Goal: Check status: Check status

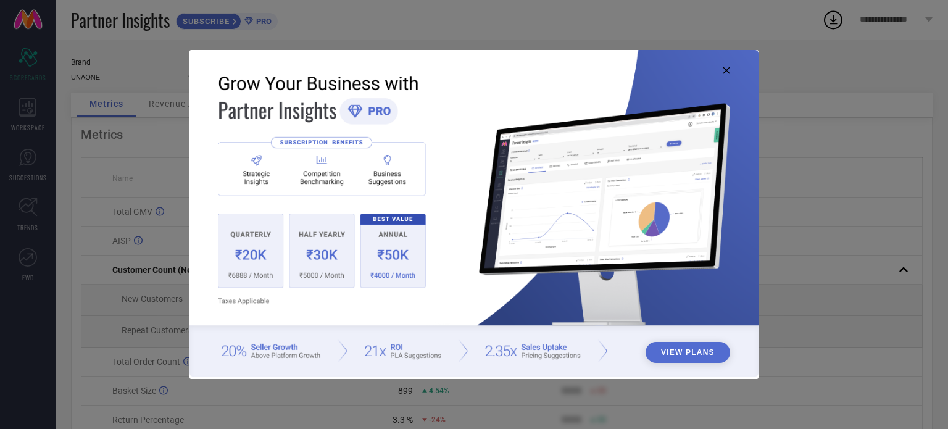
click at [727, 73] on icon at bounding box center [726, 70] width 7 height 7
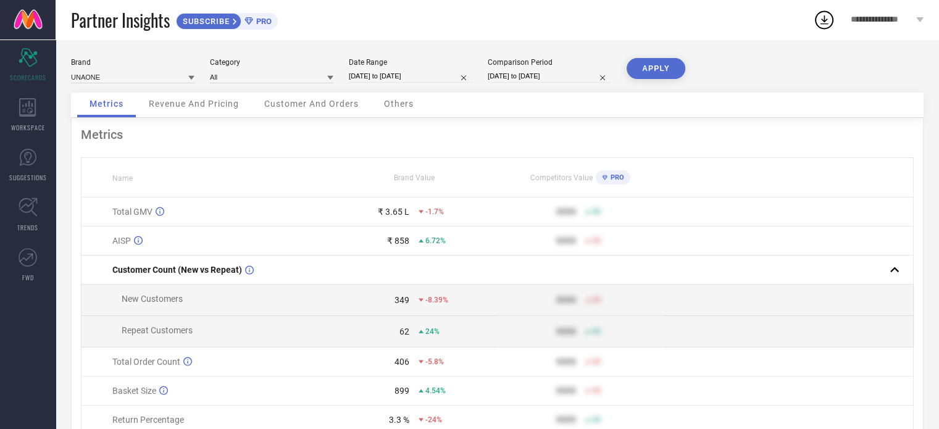
select select "7"
select select "2025"
select select "8"
select select "2025"
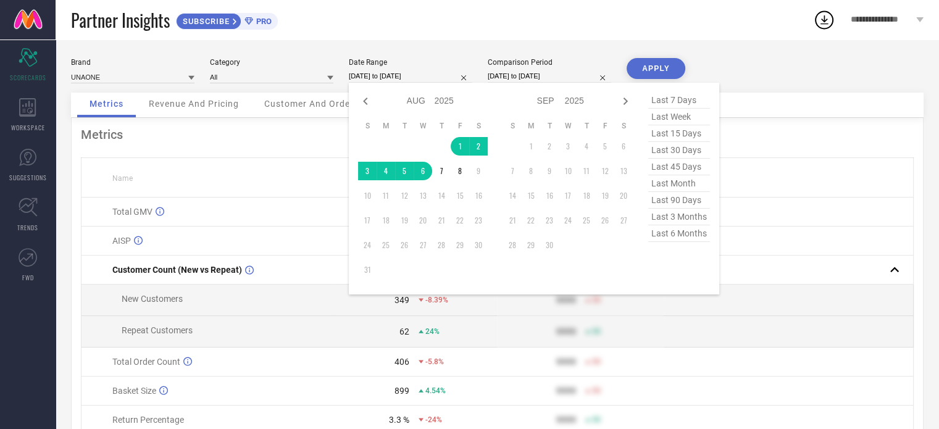
click at [369, 82] on input "[DATE] to [DATE]" at bounding box center [410, 76] width 123 height 13
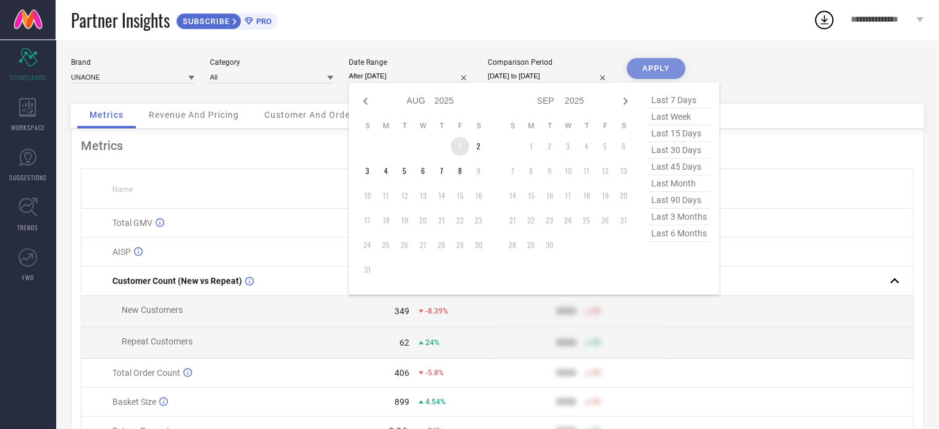
click at [458, 142] on td "1" at bounding box center [460, 146] width 19 height 19
type input "[DATE] to [DATE]"
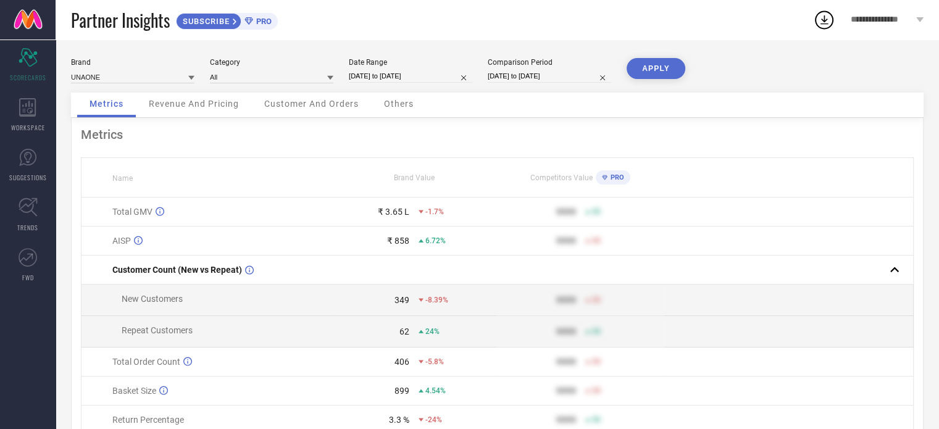
select select "6"
select select "2024"
select select "7"
select select "2024"
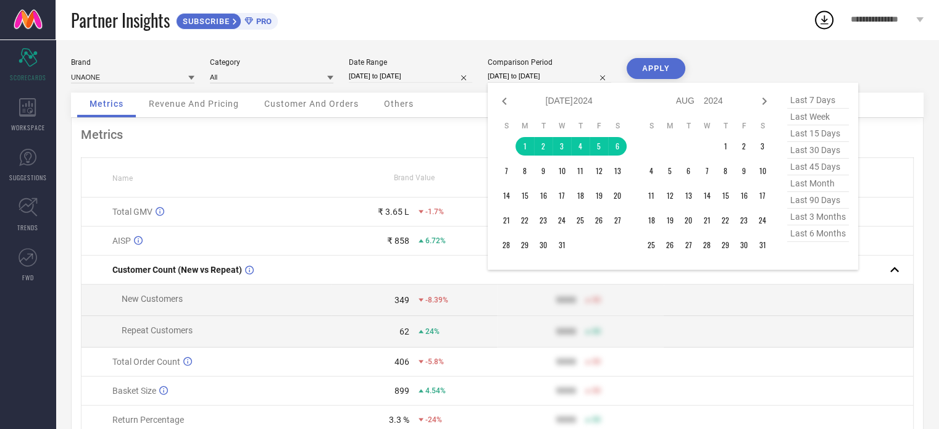
click at [536, 81] on input "[DATE] to [DATE]" at bounding box center [549, 76] width 123 height 13
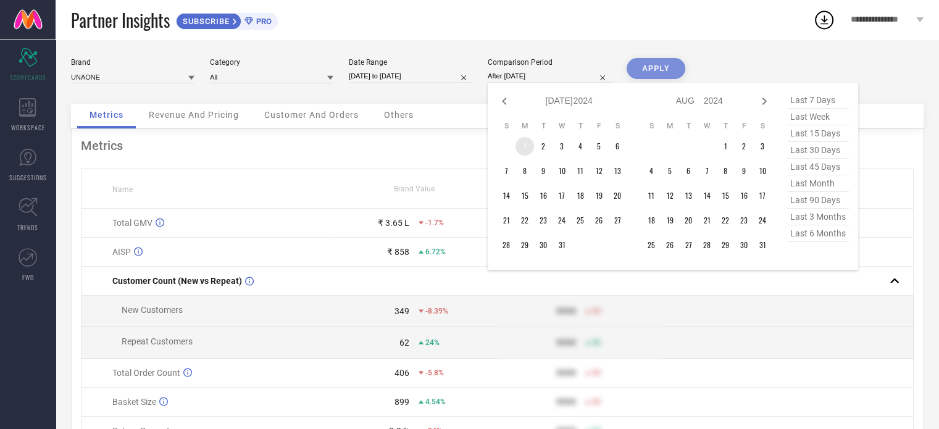
click at [526, 149] on td "1" at bounding box center [525, 146] width 19 height 19
type input "[DATE] to [DATE]"
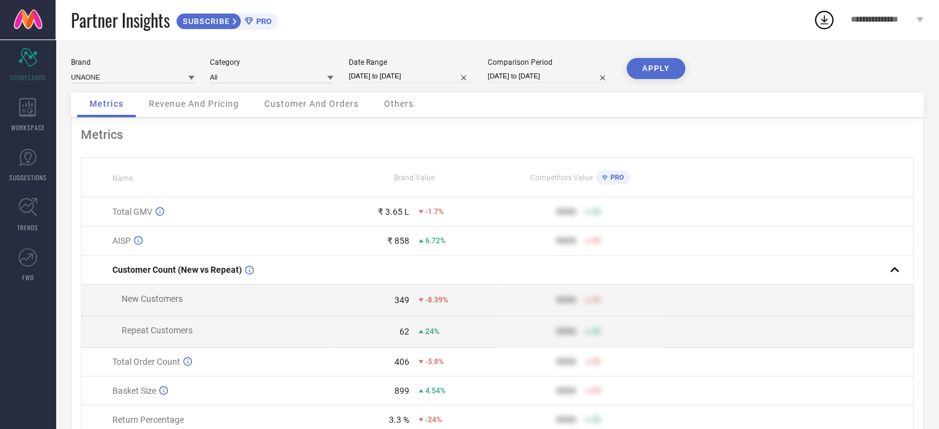
click at [656, 69] on button "APPLY" at bounding box center [656, 68] width 59 height 21
click at [641, 94] on div "Metrics Revenue And Pricing Customer And Orders Others" at bounding box center [497, 105] width 853 height 25
select select "7"
select select "2025"
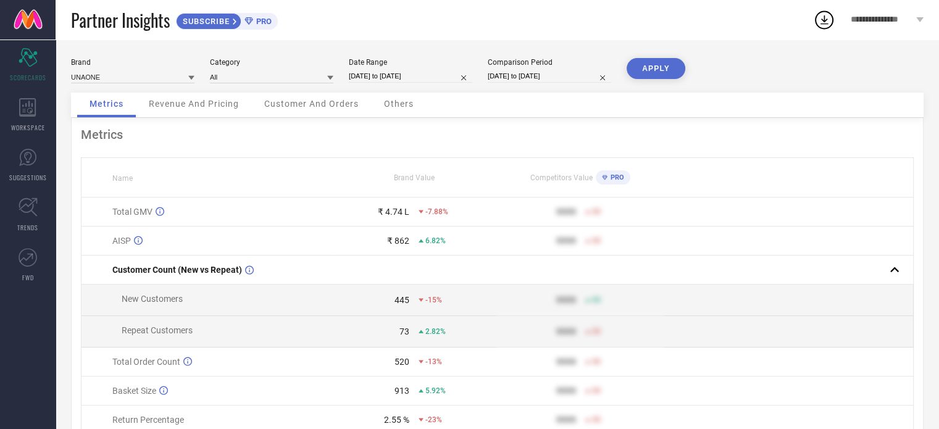
select select "8"
select select "2025"
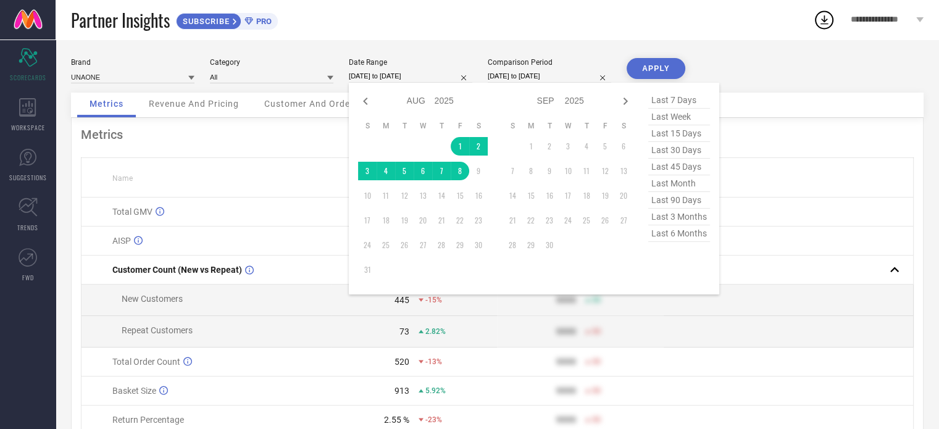
click at [420, 77] on input "[DATE] to [DATE]" at bounding box center [410, 76] width 123 height 13
click at [365, 101] on icon at bounding box center [365, 101] width 4 height 7
select select "6"
select select "2025"
select select "7"
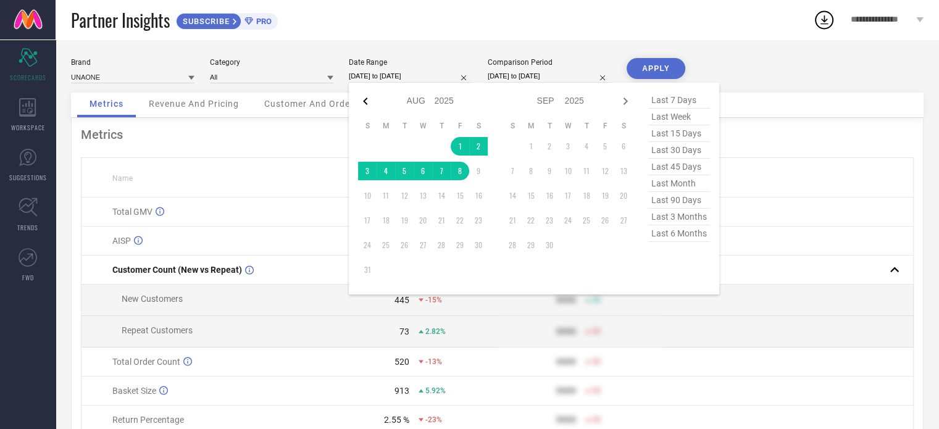
select select "2025"
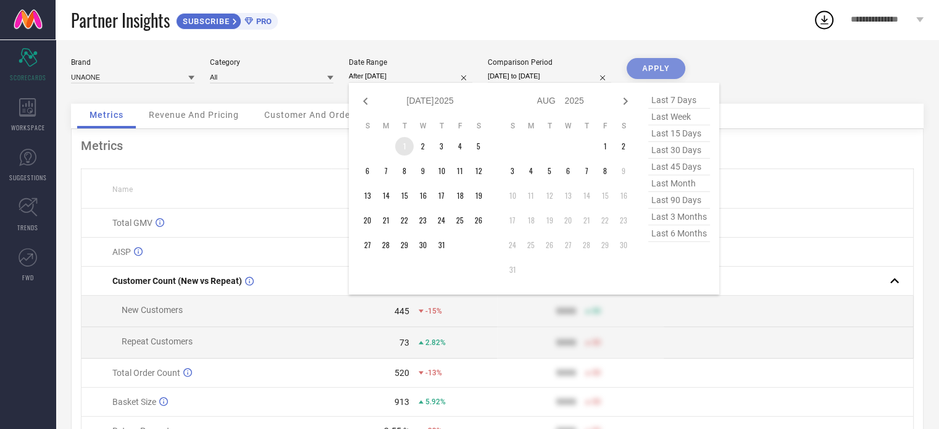
click at [399, 145] on td "1" at bounding box center [404, 146] width 19 height 19
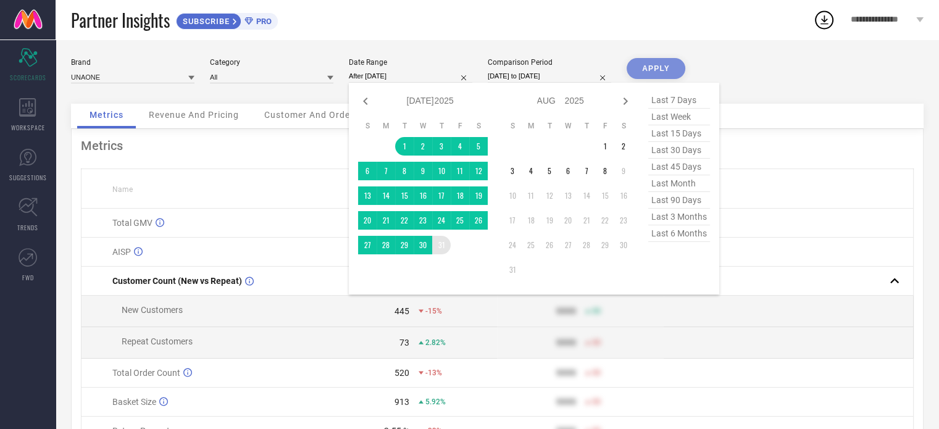
type input "[DATE] to [DATE]"
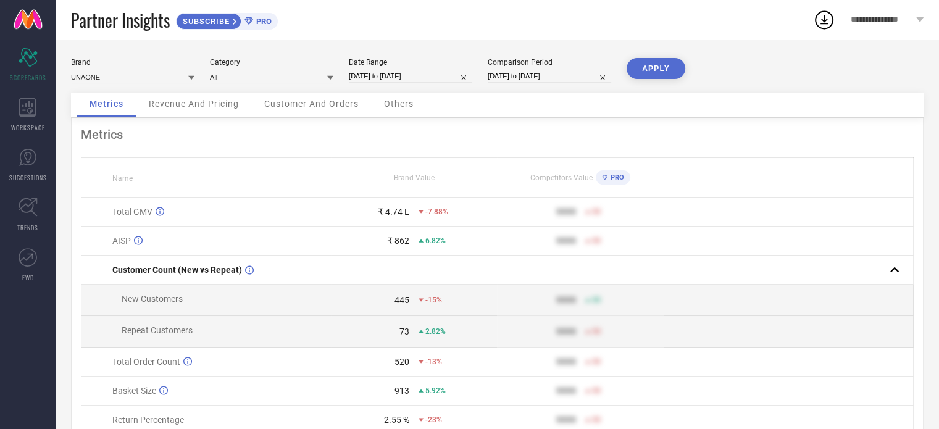
click at [540, 67] on div "Comparison Period [DATE] to [DATE]" at bounding box center [549, 70] width 123 height 25
select select "6"
select select "2024"
select select "7"
select select "2024"
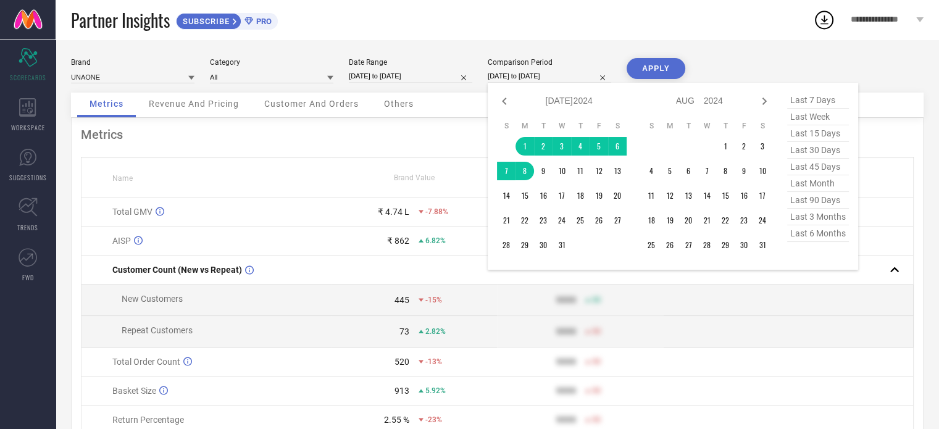
click at [532, 78] on input "[DATE] to [DATE]" at bounding box center [549, 76] width 123 height 13
click at [502, 99] on icon at bounding box center [504, 101] width 15 height 15
select select "4"
select select "2024"
select select "5"
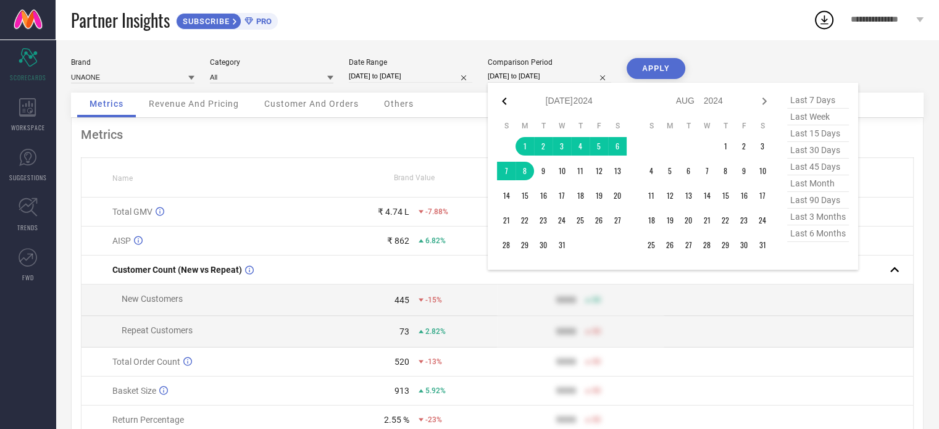
select select "2024"
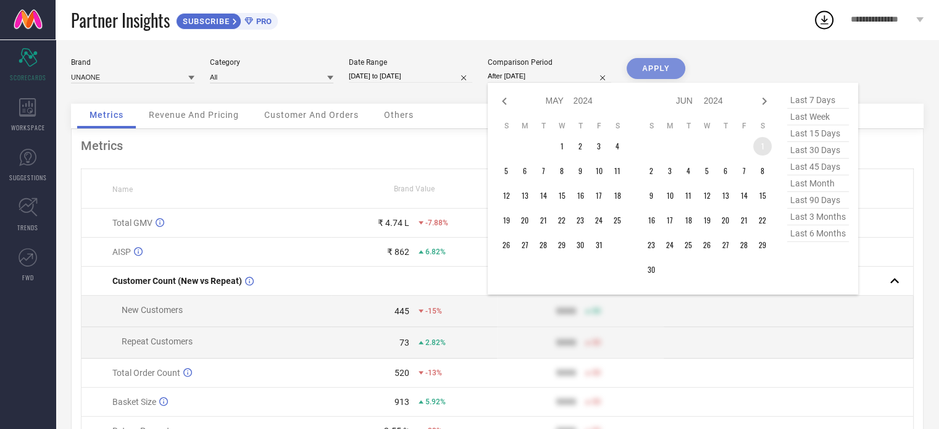
click at [767, 153] on td "1" at bounding box center [762, 146] width 19 height 19
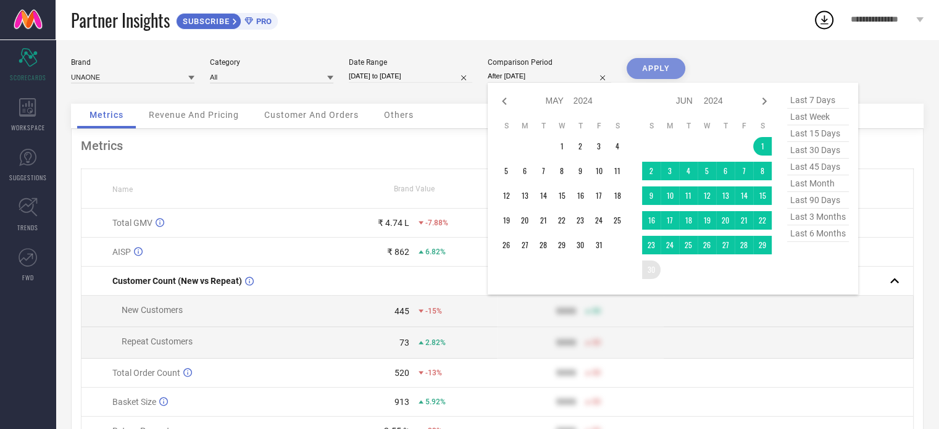
type input "[DATE] to [DATE]"
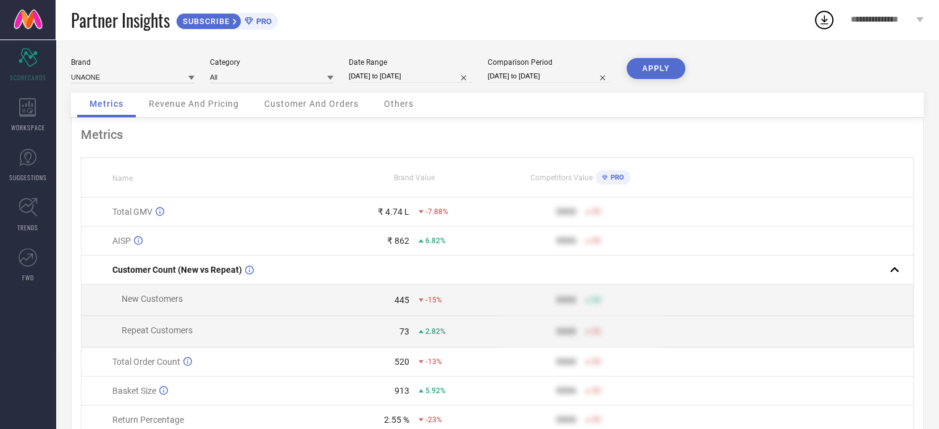
click at [663, 70] on button "APPLY" at bounding box center [656, 68] width 59 height 21
select select "6"
select select "2025"
select select "7"
select select "2025"
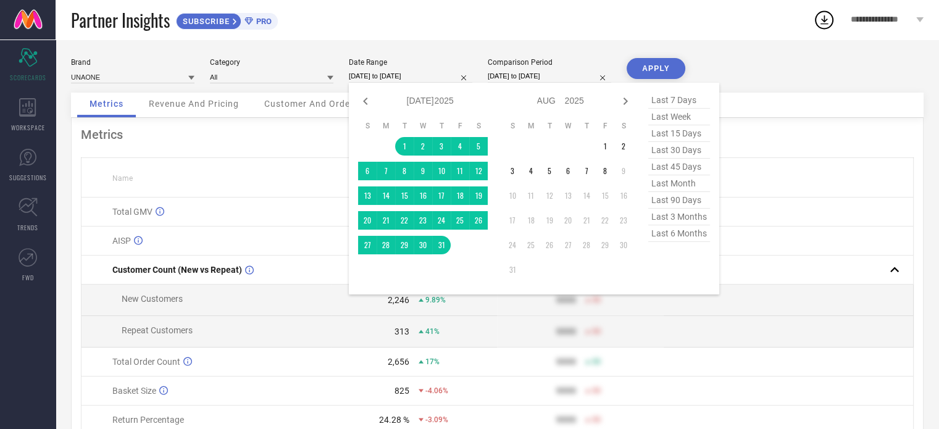
click at [432, 78] on input "[DATE] to [DATE]" at bounding box center [410, 76] width 123 height 13
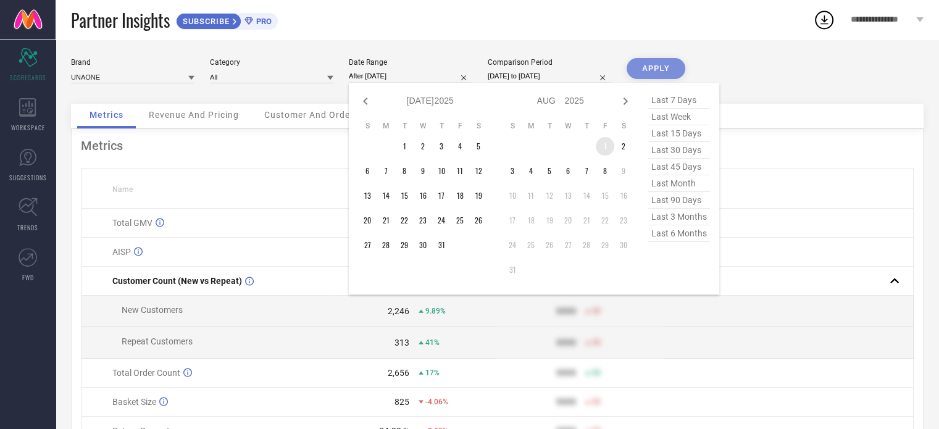
click at [612, 143] on td "1" at bounding box center [605, 146] width 19 height 19
type input "[DATE] to [DATE]"
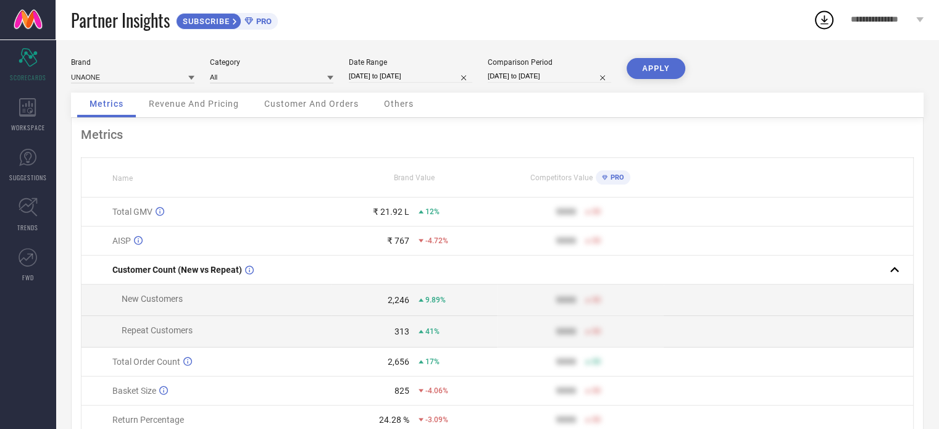
select select "5"
select select "2024"
select select "6"
select select "2024"
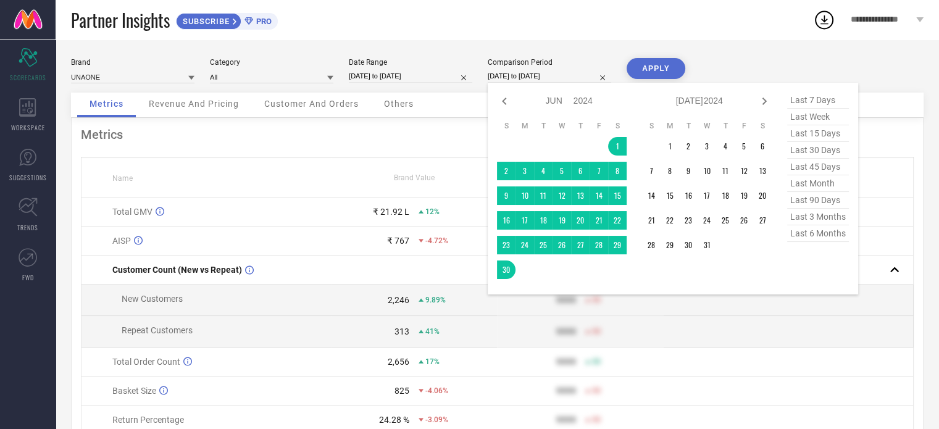
click at [547, 75] on input "[DATE] to [DATE]" at bounding box center [549, 76] width 123 height 13
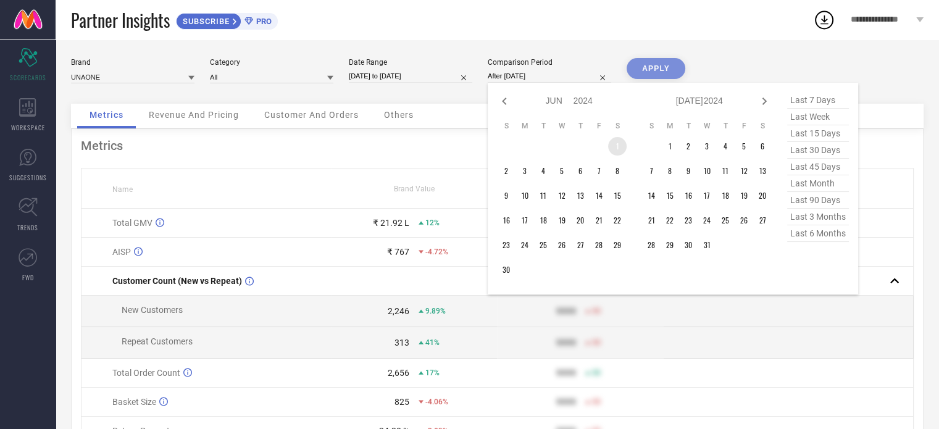
click at [617, 142] on td "1" at bounding box center [617, 146] width 19 height 19
type input "[DATE] to [DATE]"
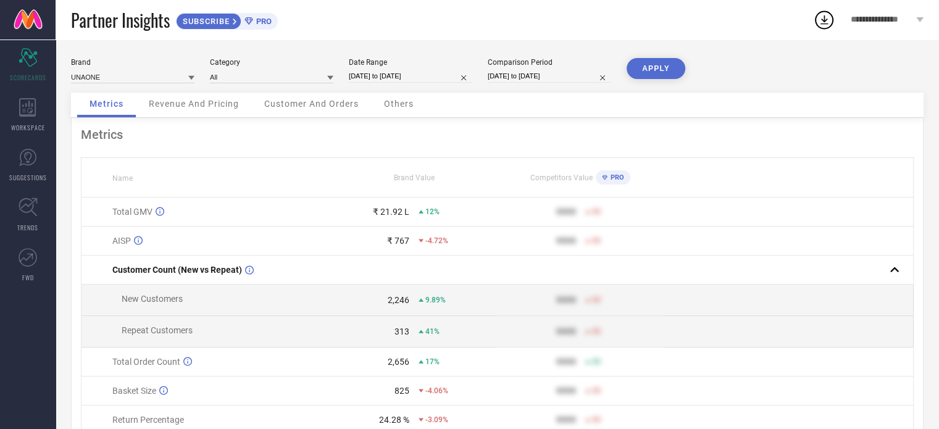
click at [655, 62] on button "APPLY" at bounding box center [656, 68] width 59 height 21
select select "7"
select select "2025"
select select "8"
select select "2025"
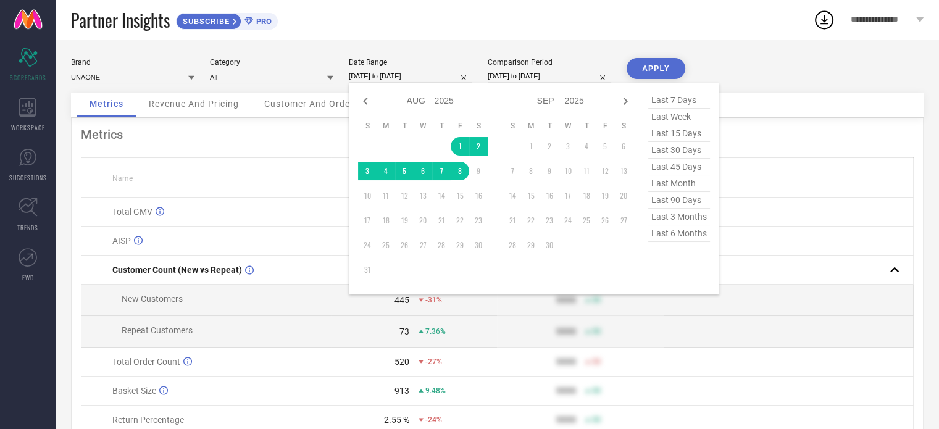
click at [440, 77] on input "[DATE] to [DATE]" at bounding box center [410, 76] width 123 height 13
select select "5"
select select "2024"
select select "6"
select select "2024"
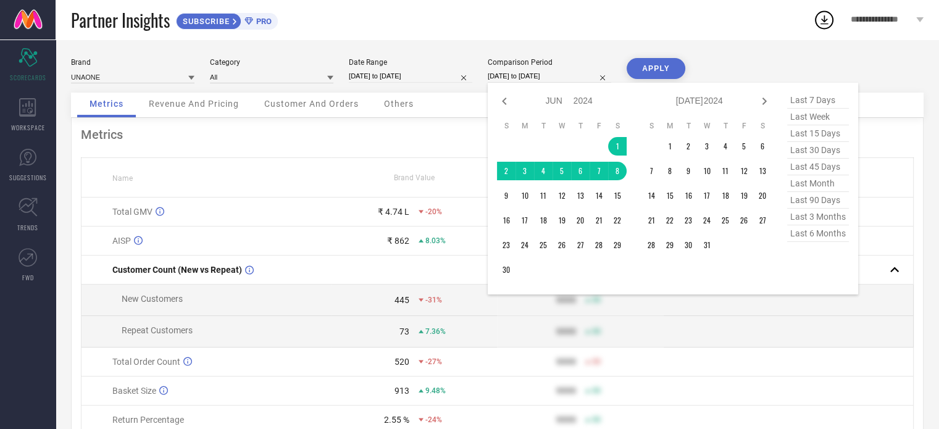
click at [523, 80] on input "[DATE] to [DATE]" at bounding box center [549, 76] width 123 height 13
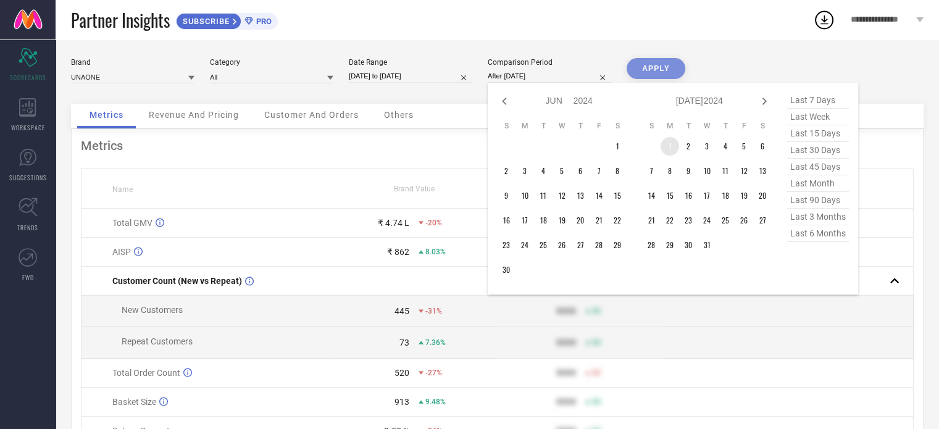
click at [676, 146] on td "1" at bounding box center [670, 146] width 19 height 19
type input "[DATE] to [DATE]"
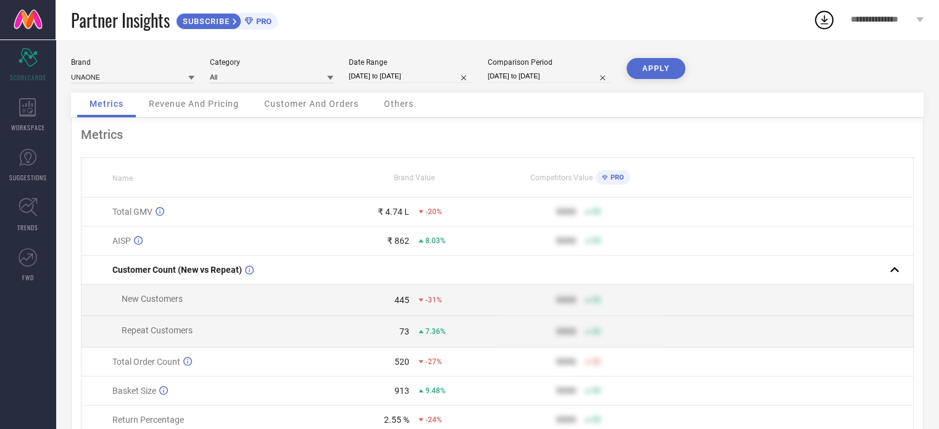
click at [662, 65] on button "APPLY" at bounding box center [656, 68] width 59 height 21
click at [638, 90] on div "APPLY" at bounding box center [656, 75] width 59 height 35
